Goal: Task Accomplishment & Management: Use online tool/utility

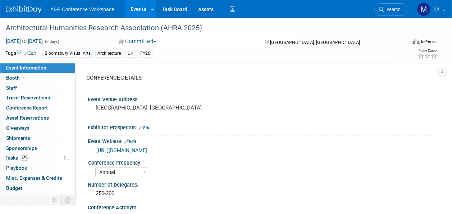
select select "Annual"
select select "Level 2"
select select "In-Person Booth"
select select "Architecture"
select select "Bloomsbury Visual Arts"
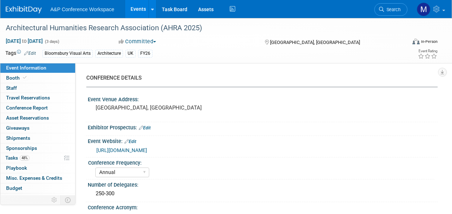
select select "[PERSON_NAME]"
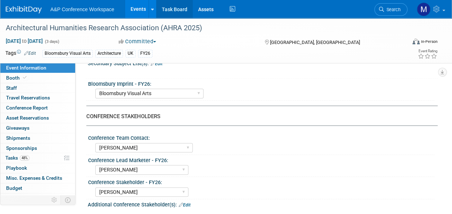
click at [177, 10] on link "Task Board" at bounding box center [174, 9] width 36 height 18
